Goal: Information Seeking & Learning: Compare options

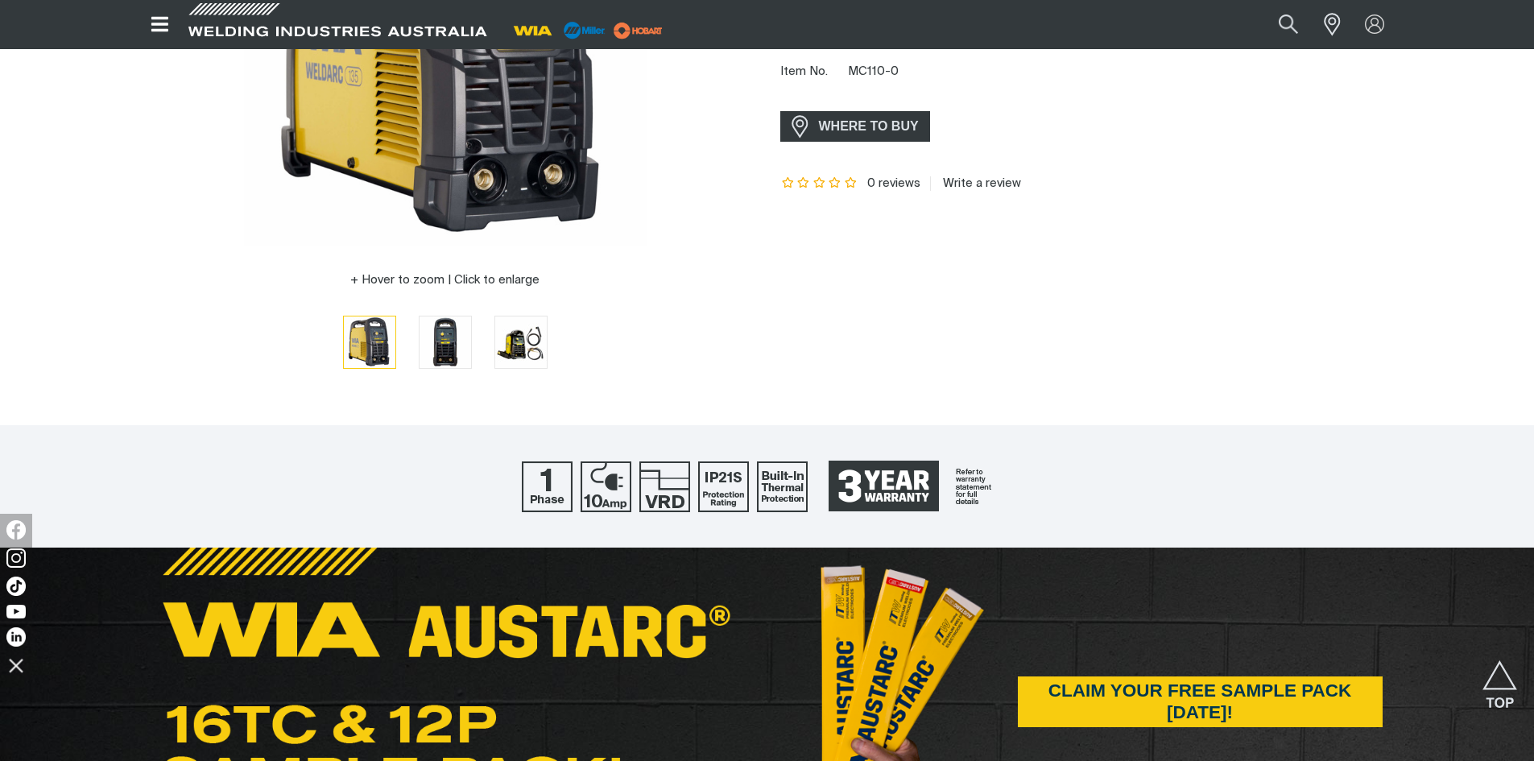
scroll to position [322, 0]
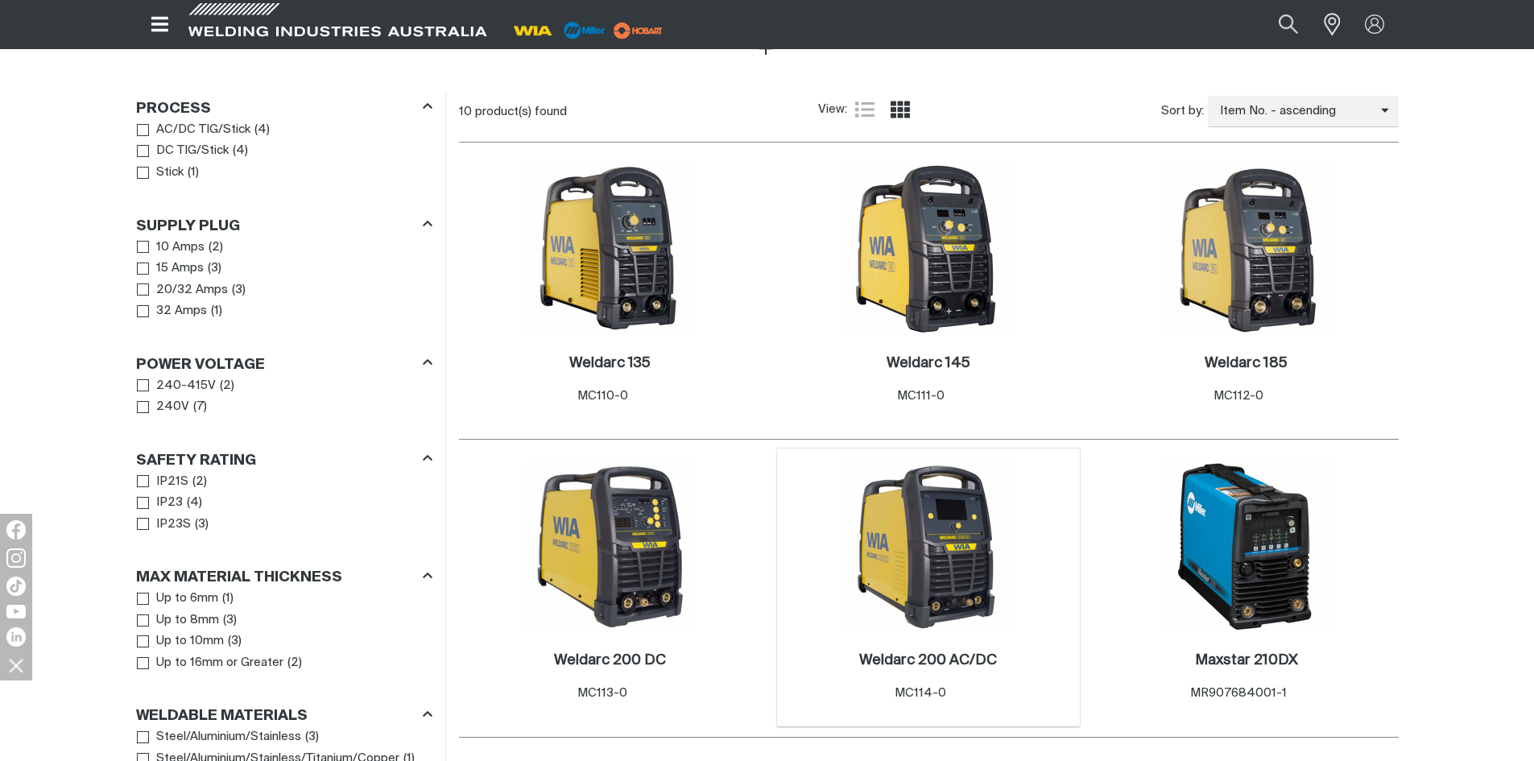
scroll to position [805, 0]
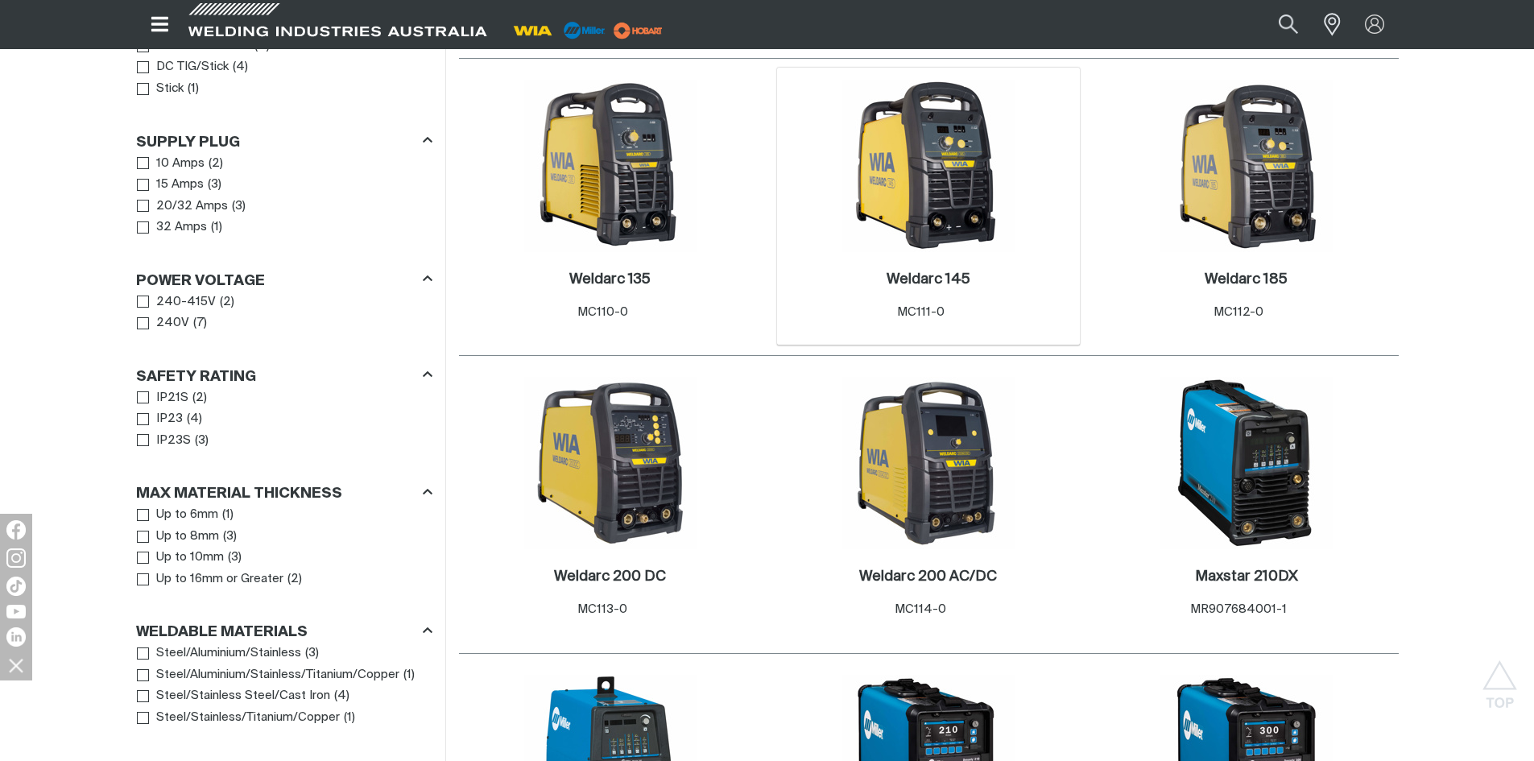
click at [942, 183] on img at bounding box center [928, 166] width 172 height 172
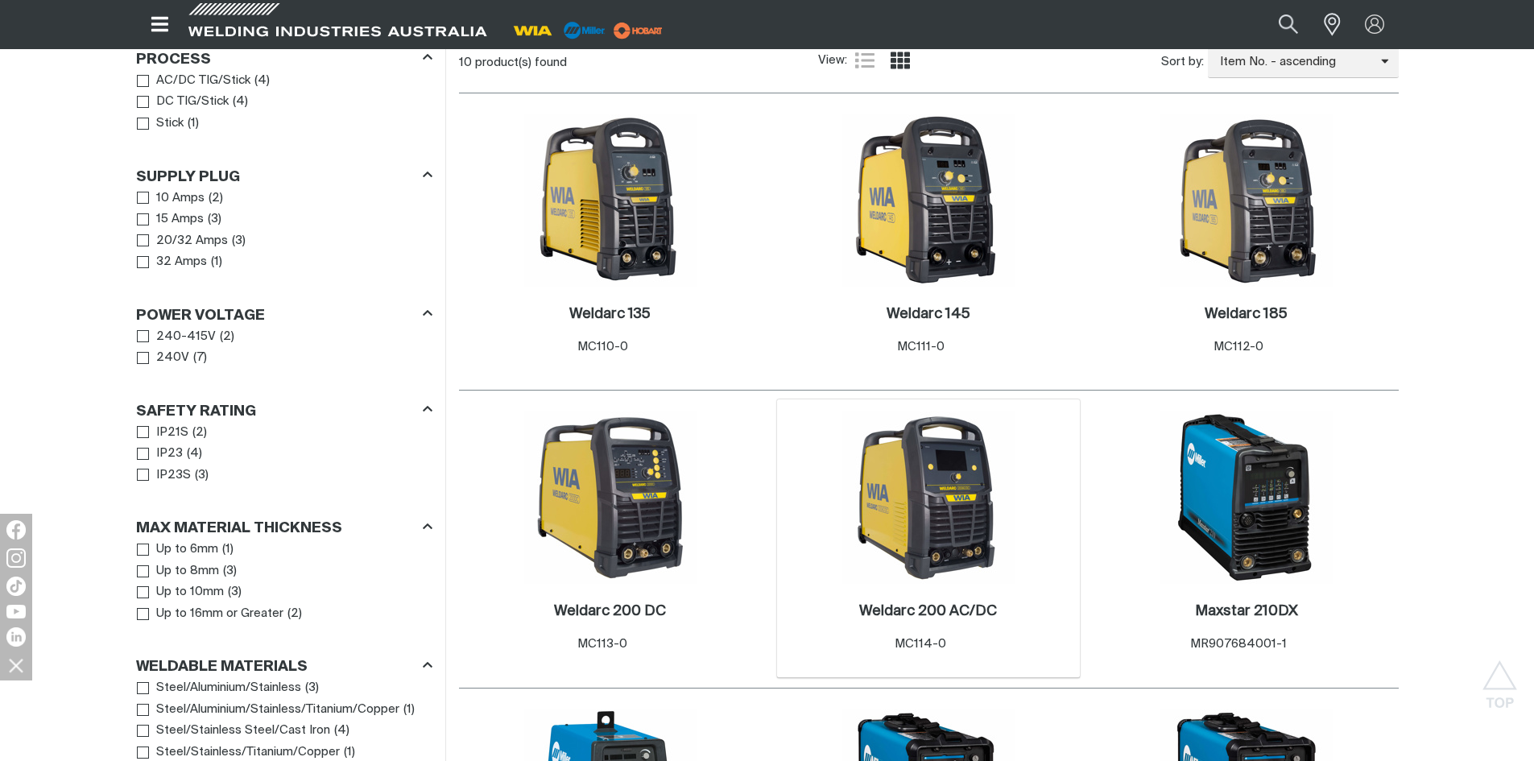
scroll to position [805, 0]
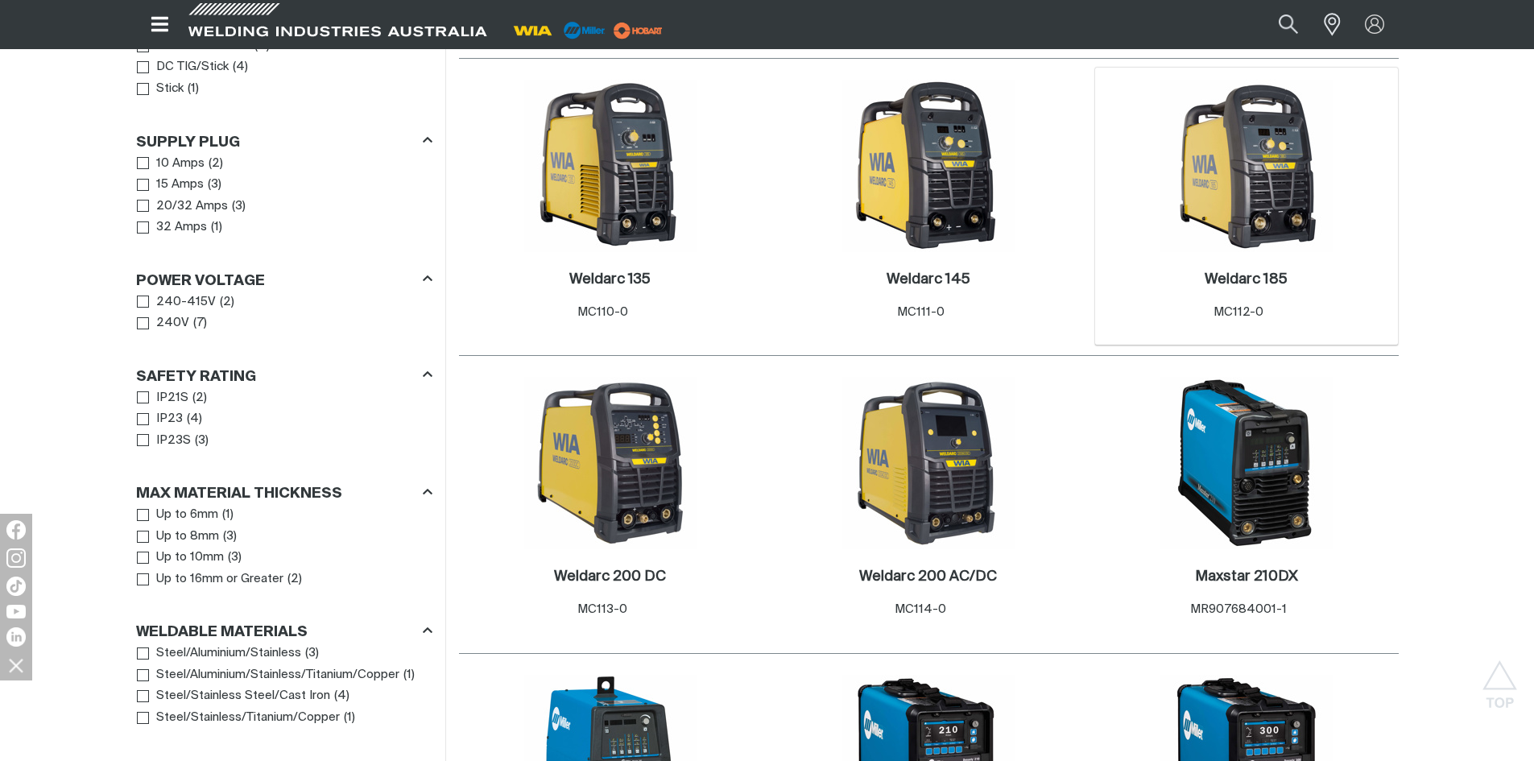
click at [1250, 172] on img at bounding box center [1246, 166] width 172 height 172
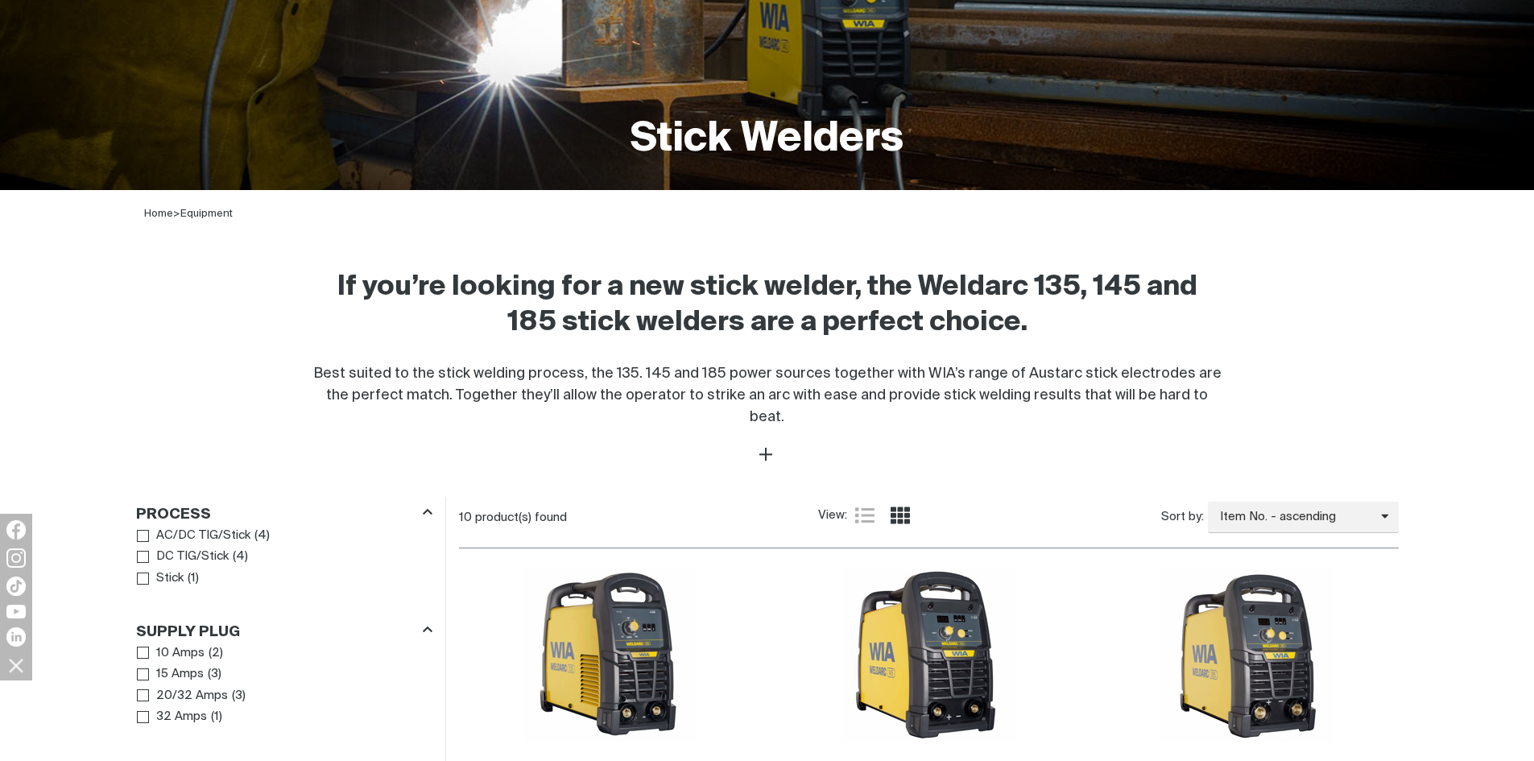
scroll to position [483, 0]
